Goal: Navigation & Orientation: Find specific page/section

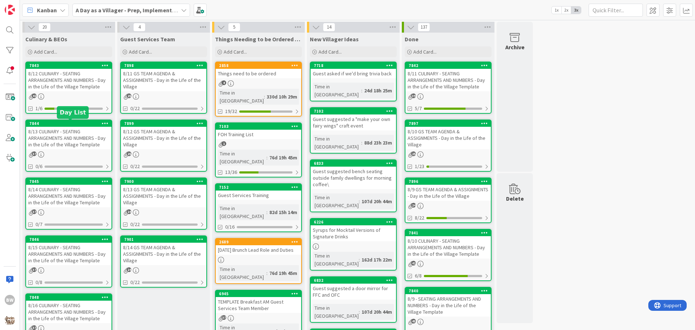
click at [72, 122] on div "7844" at bounding box center [70, 123] width 82 height 5
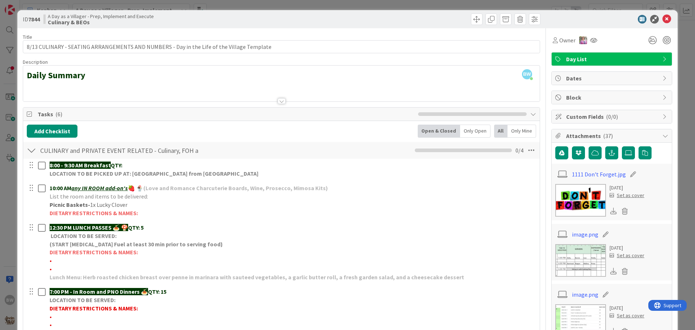
scroll to position [181, 0]
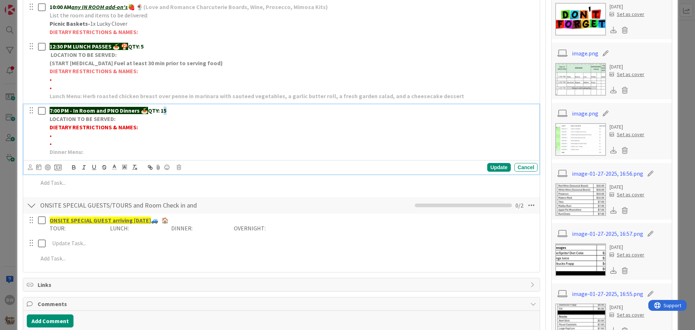
click at [165, 109] on strong "QTY: 15" at bounding box center [157, 110] width 18 height 7
click at [492, 163] on div "Update" at bounding box center [499, 167] width 24 height 9
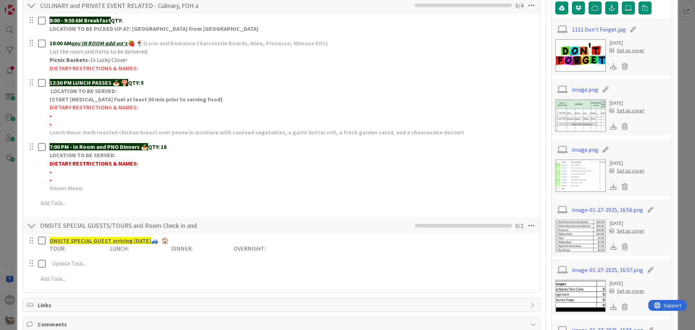
scroll to position [0, 0]
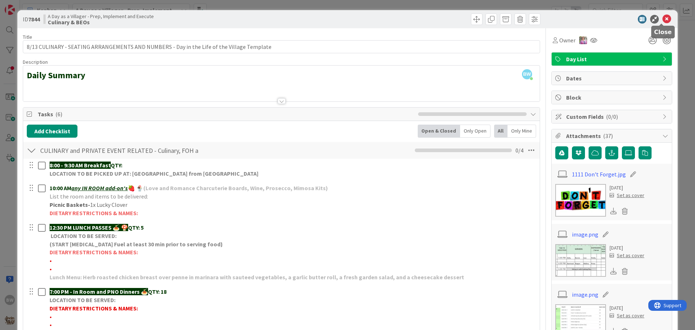
click at [663, 15] on icon at bounding box center [666, 19] width 9 height 9
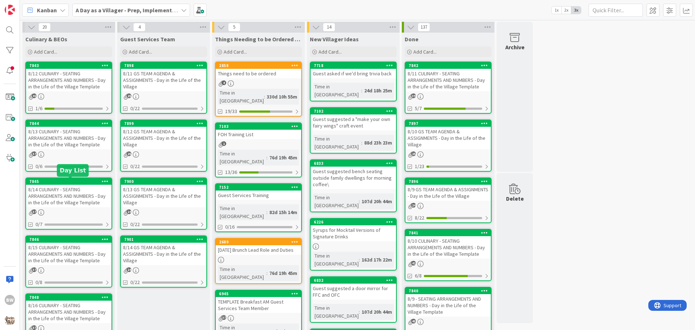
click at [61, 183] on div "7845" at bounding box center [70, 181] width 82 height 5
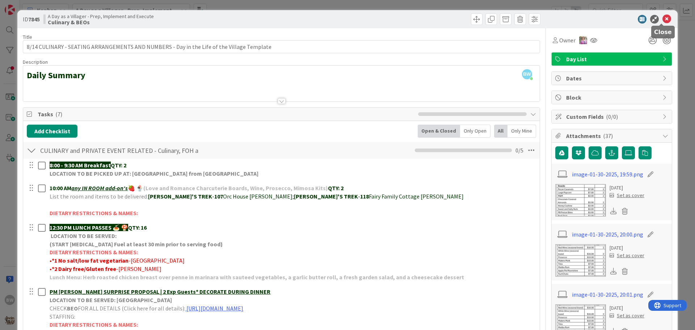
click at [662, 21] on icon at bounding box center [666, 19] width 9 height 9
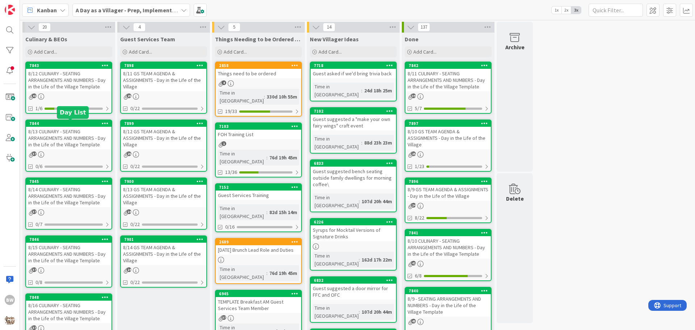
click at [68, 123] on div "7844" at bounding box center [70, 123] width 82 height 5
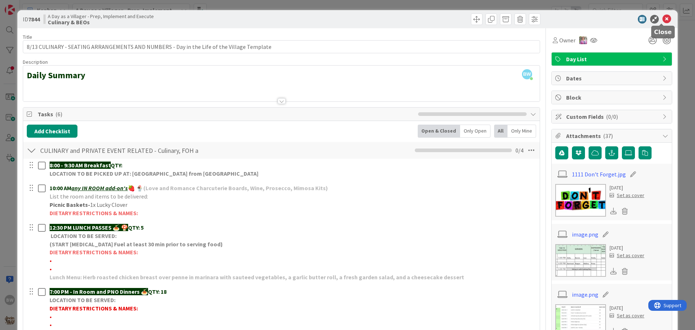
click at [662, 18] on icon at bounding box center [666, 19] width 9 height 9
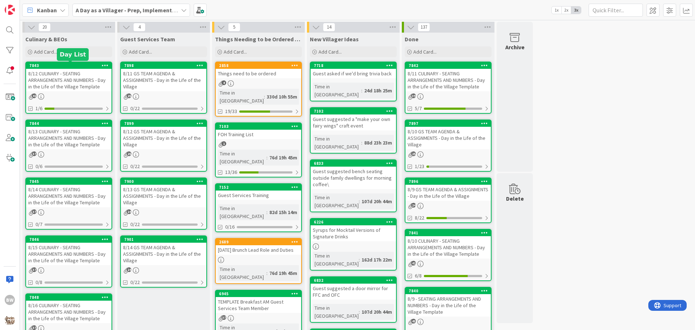
click at [66, 65] on div "7843" at bounding box center [70, 65] width 82 height 5
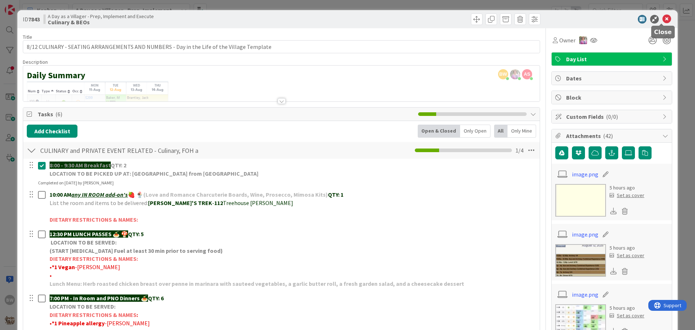
click at [662, 19] on icon at bounding box center [666, 19] width 9 height 9
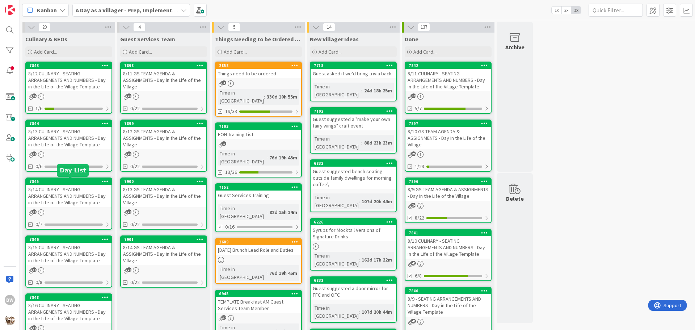
click at [60, 182] on div "7845" at bounding box center [70, 181] width 82 height 5
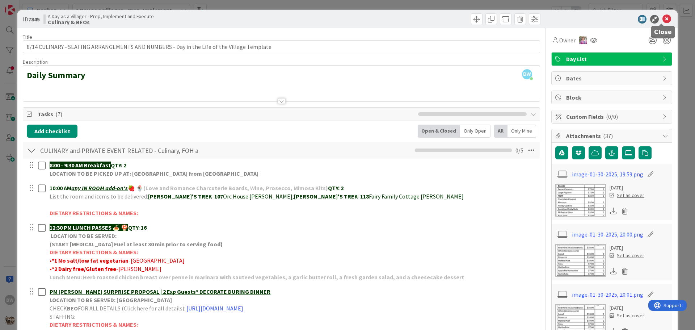
click at [662, 19] on icon at bounding box center [666, 19] width 9 height 9
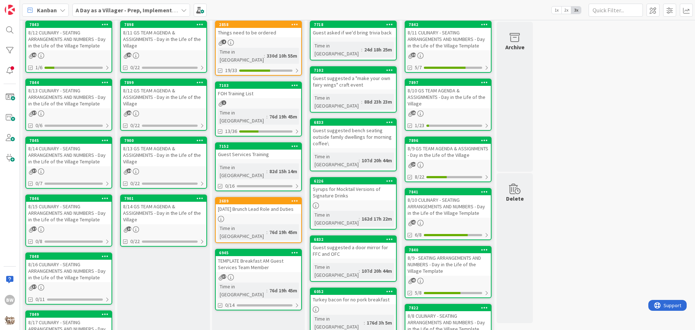
scroll to position [72, 0]
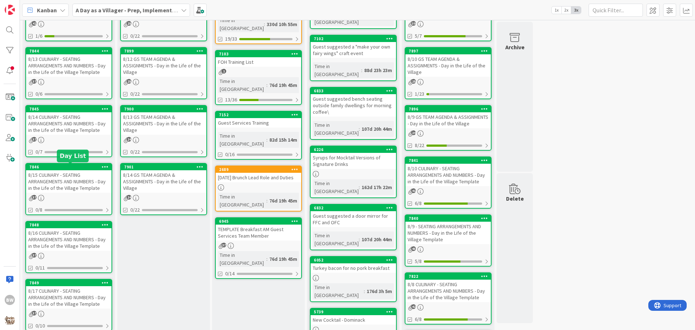
click at [68, 167] on div "7846" at bounding box center [70, 166] width 82 height 5
